Goal: Task Accomplishment & Management: Complete application form

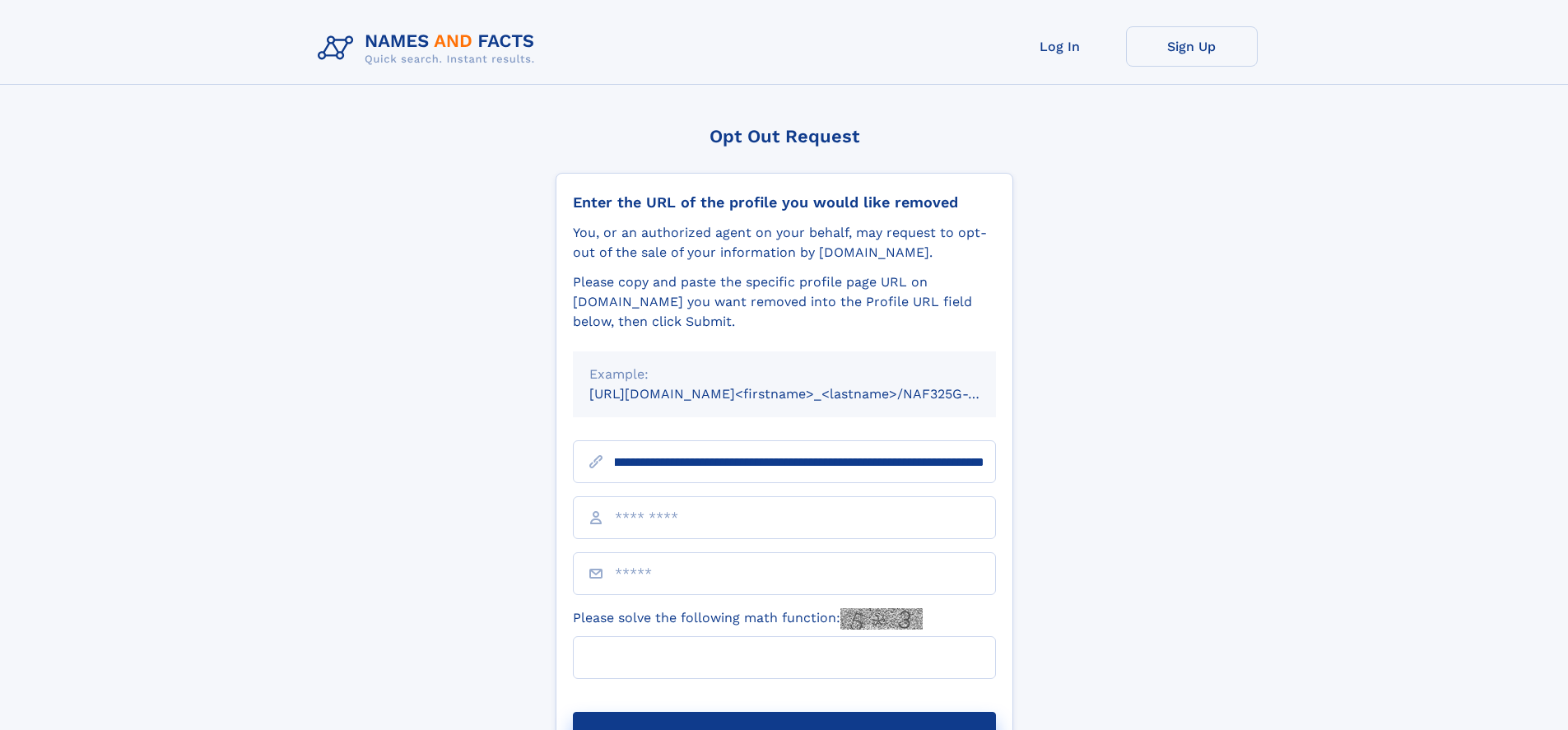
scroll to position [0, 196]
type input "**********"
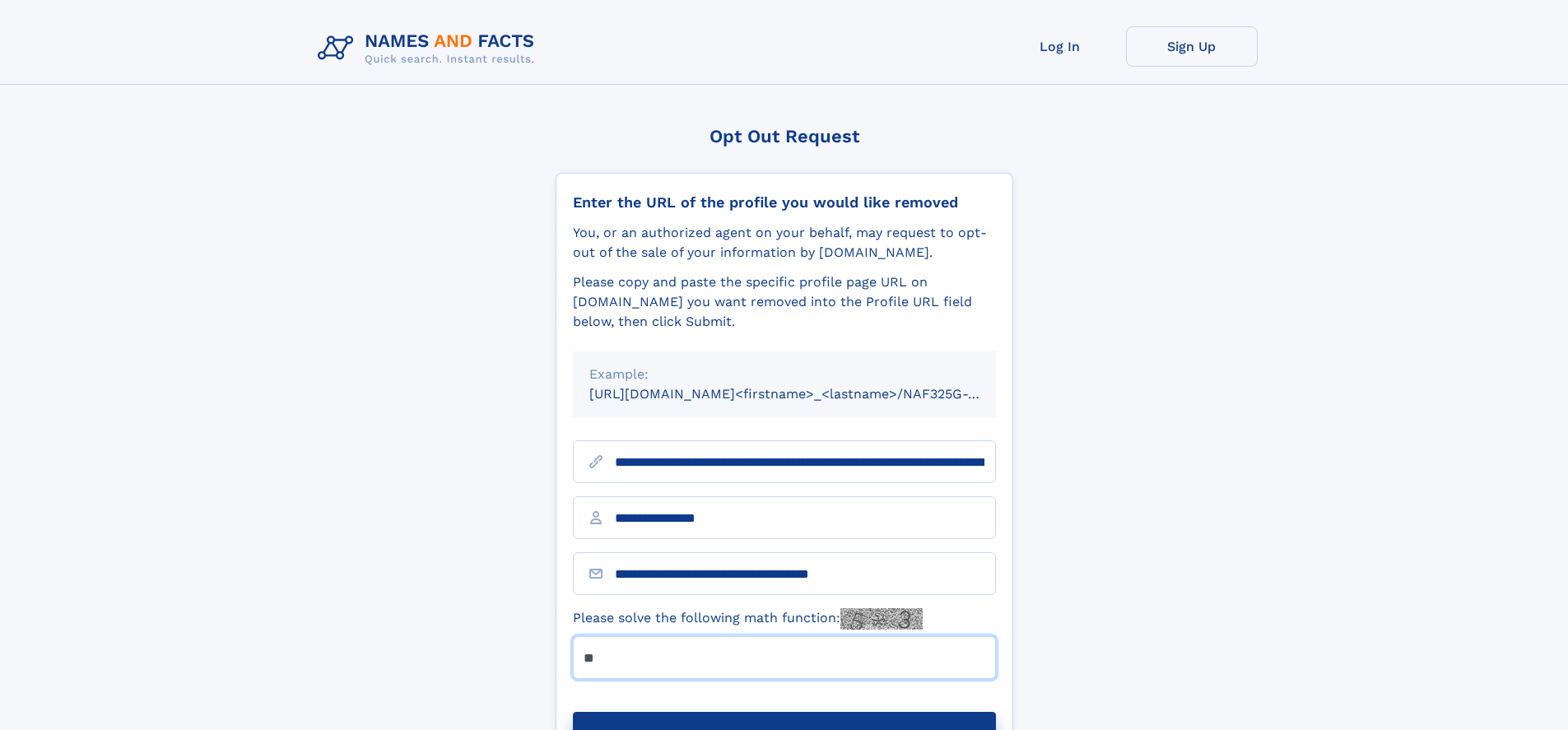
type input "**"
click at [783, 711] on button "Submit Opt Out Request" at bounding box center [784, 738] width 423 height 53
